Goal: Task Accomplishment & Management: Use online tool/utility

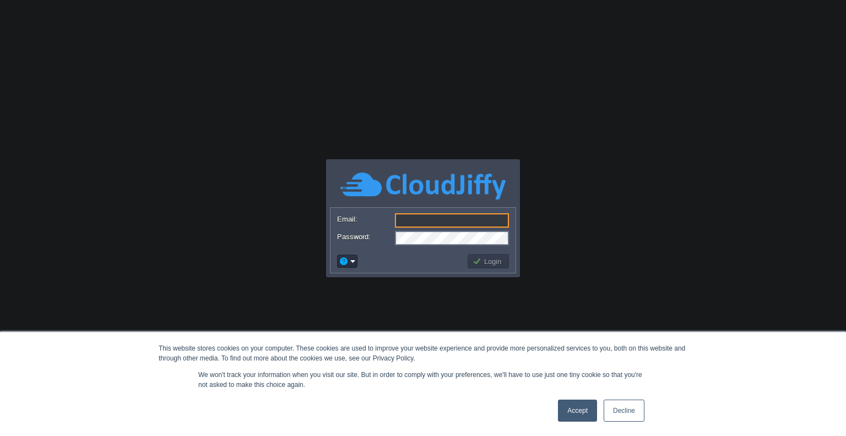
type input "[PERSON_NAME][EMAIL_ADDRESS][PERSON_NAME][DOMAIN_NAME]"
click at [491, 259] on button "Login" at bounding box center [489, 261] width 32 height 10
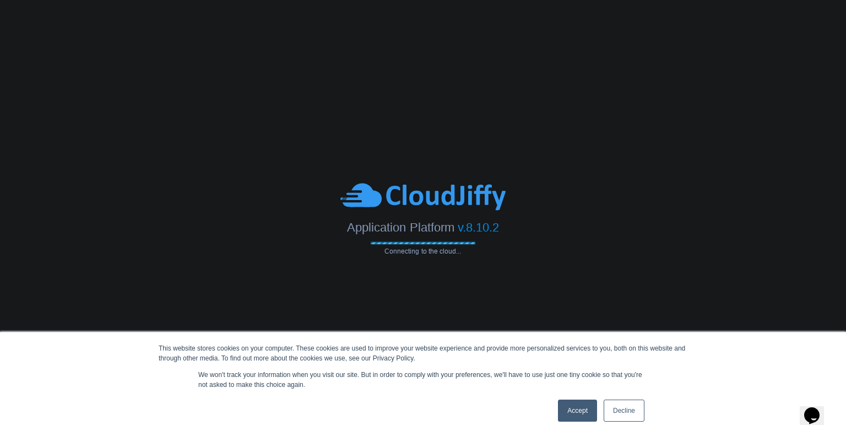
click at [579, 407] on link "Accept" at bounding box center [577, 410] width 39 height 22
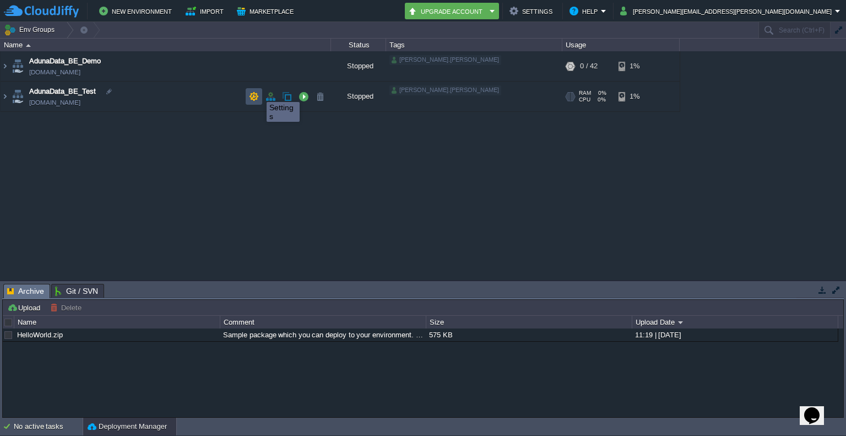
click at [258, 92] on button "button" at bounding box center [254, 96] width 10 height 10
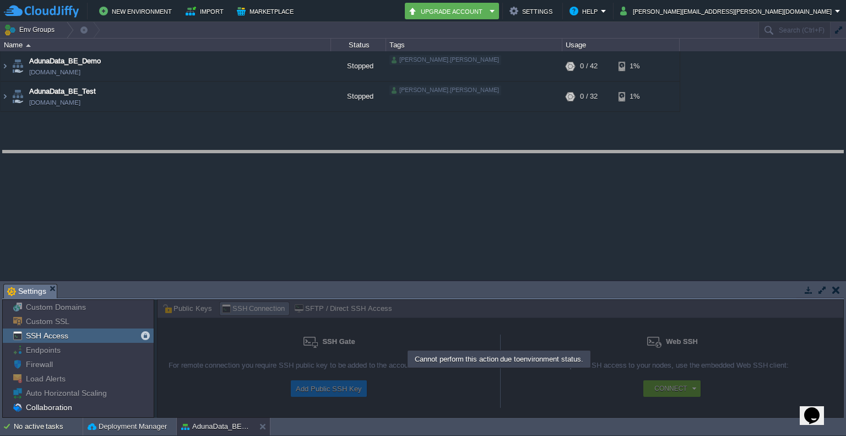
drag, startPoint x: 508, startPoint y: 288, endPoint x: 524, endPoint y: 156, distance: 133.1
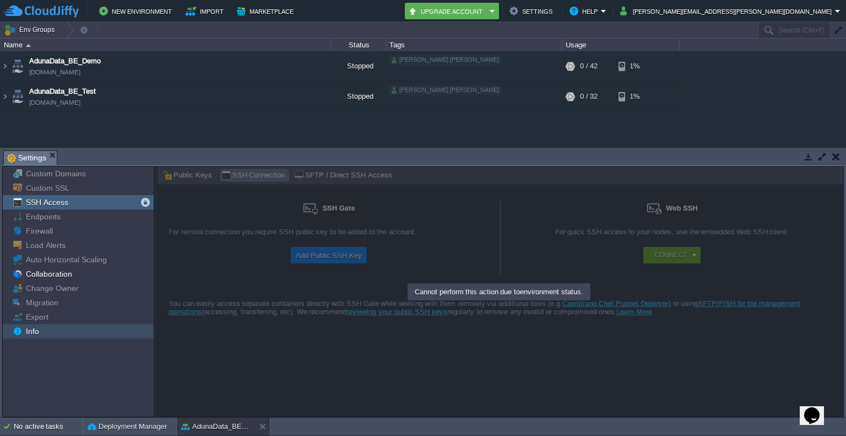
click at [75, 329] on div "Info" at bounding box center [78, 331] width 151 height 14
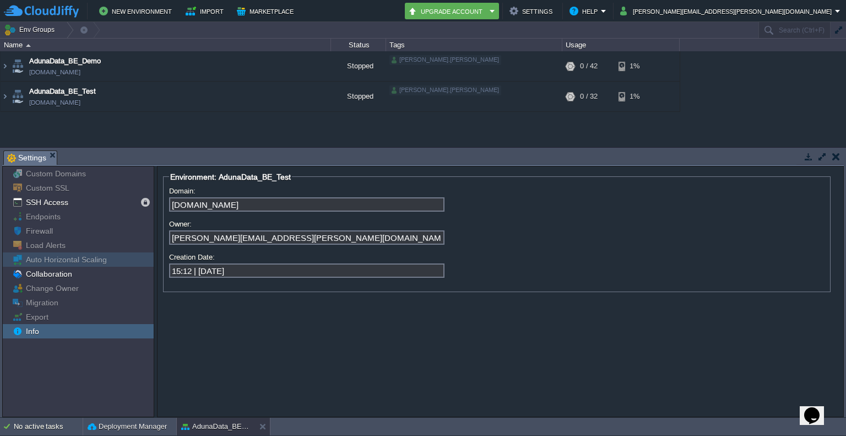
click at [86, 257] on span "Auto Horizontal Scaling" at bounding box center [66, 259] width 85 height 10
click at [86, 290] on div "Change Owner" at bounding box center [78, 288] width 151 height 14
click at [106, 209] on div "SSH Access" at bounding box center [78, 202] width 151 height 14
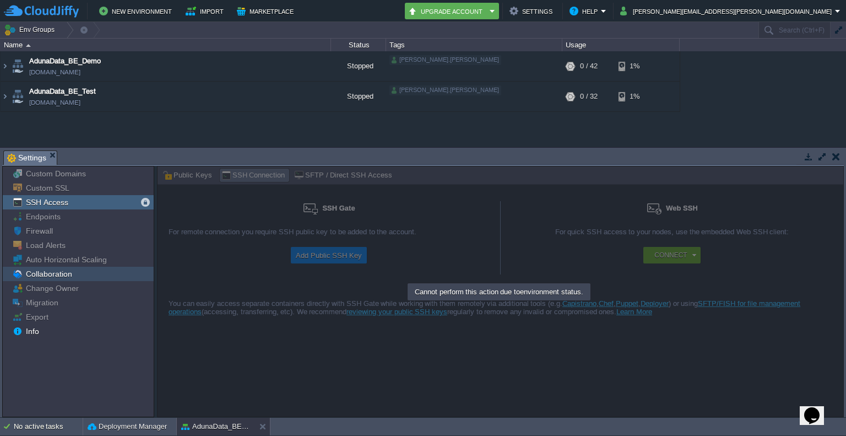
click at [90, 280] on div "Collaboration" at bounding box center [78, 274] width 151 height 14
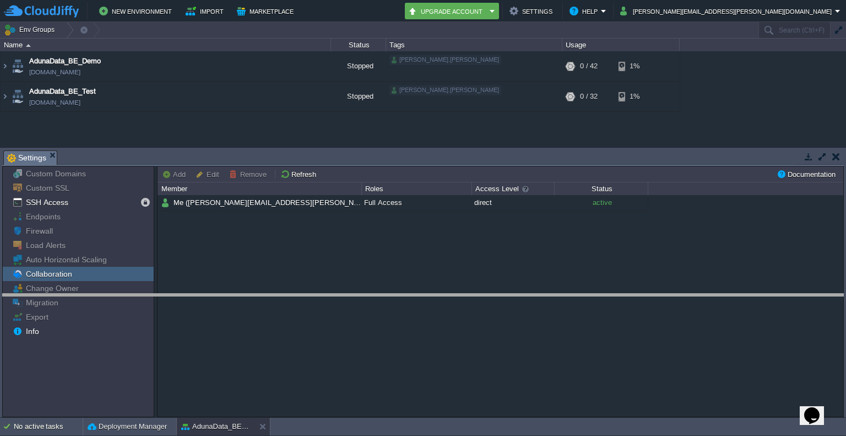
drag, startPoint x: 404, startPoint y: 156, endPoint x: 379, endPoint y: 299, distance: 145.3
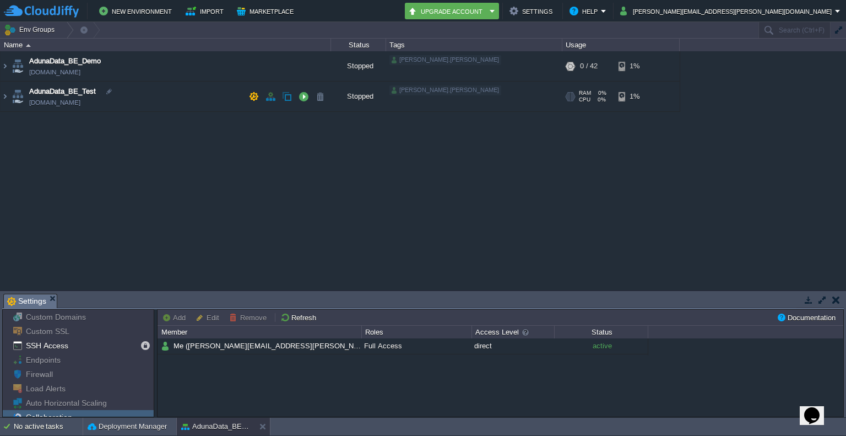
click at [79, 91] on span "AdunaData_BE_Test" at bounding box center [62, 91] width 67 height 11
click at [3, 91] on img at bounding box center [5, 97] width 9 height 30
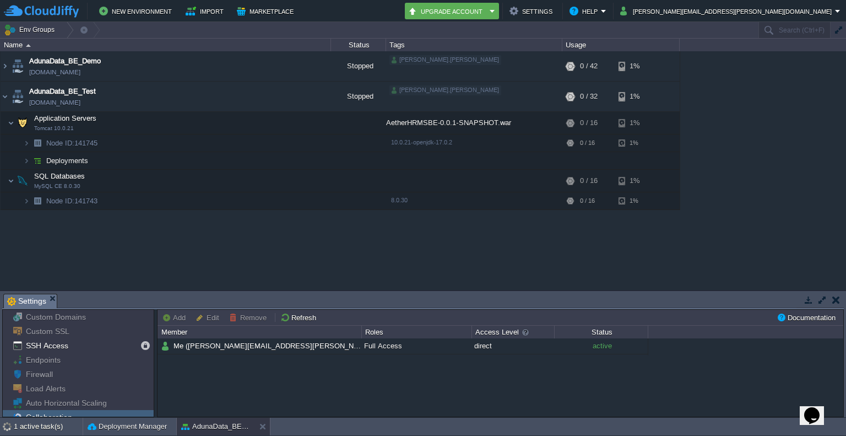
click at [440, 262] on div "AdunaData_BE_Demo [DOMAIN_NAME] Stopped [PERSON_NAME].[PERSON_NAME] + Add to En…" at bounding box center [423, 170] width 846 height 239
